Goal: Check status: Check status

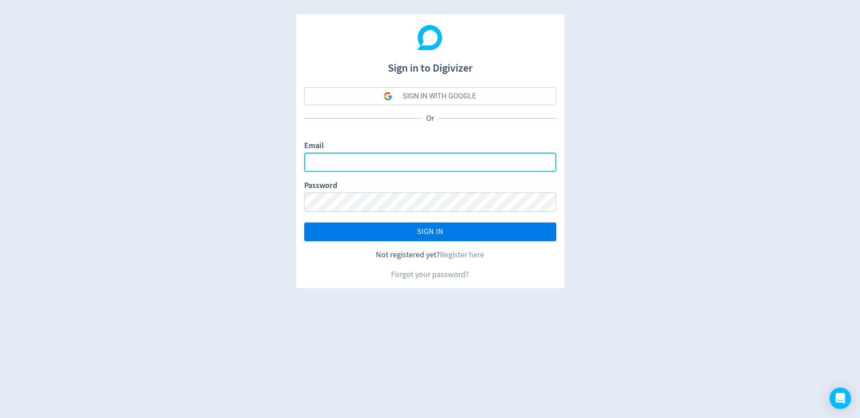
type input "[EMAIL_ADDRESS][DOMAIN_NAME]"
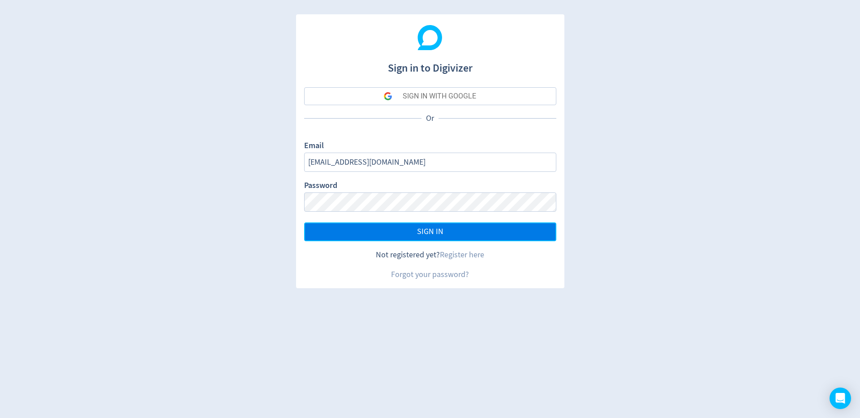
click at [411, 231] on button "SIGN IN" at bounding box center [430, 232] width 252 height 19
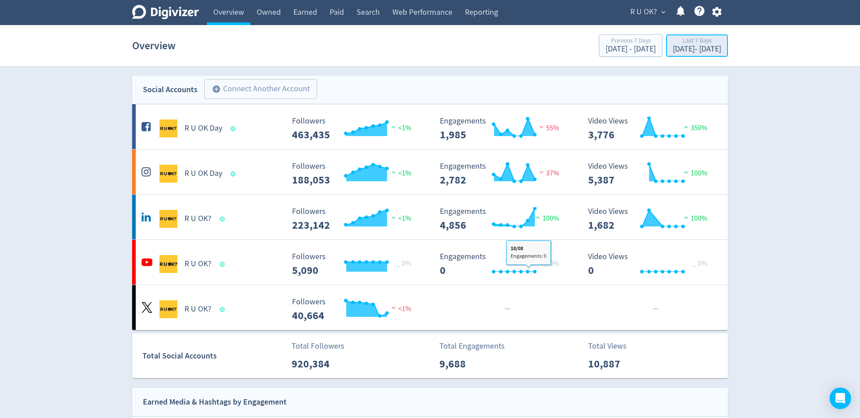
click at [707, 46] on div "[DATE] - [DATE]" at bounding box center [697, 49] width 48 height 8
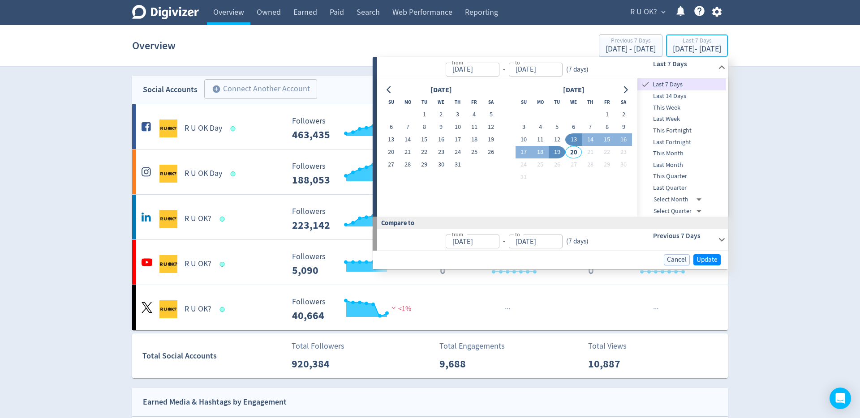
type input "[DATE]"
drag, startPoint x: 419, startPoint y: 113, endPoint x: 438, endPoint y: 147, distance: 38.5
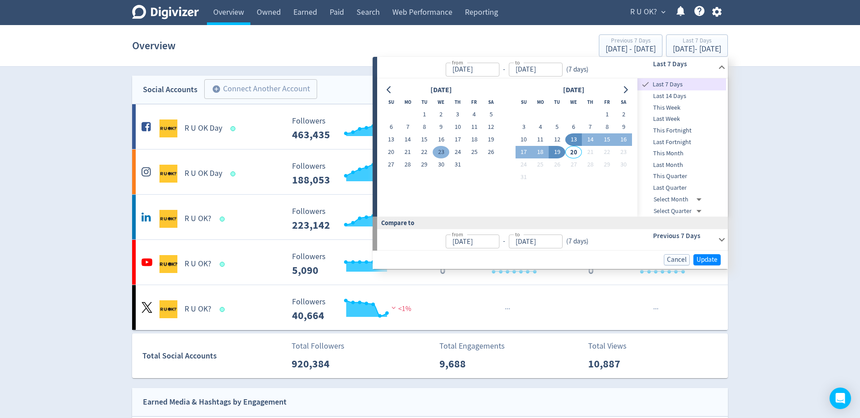
click at [419, 113] on button "1" at bounding box center [424, 114] width 17 height 13
type input "[DATE]"
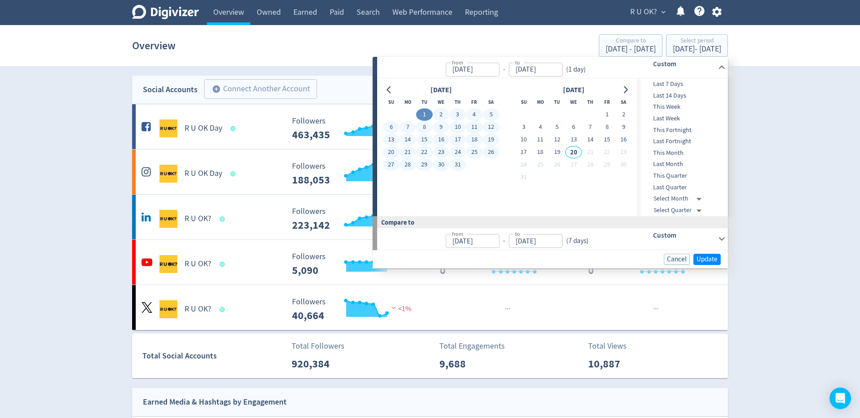
click at [450, 163] on button "31" at bounding box center [457, 165] width 17 height 13
type input "[DATE]"
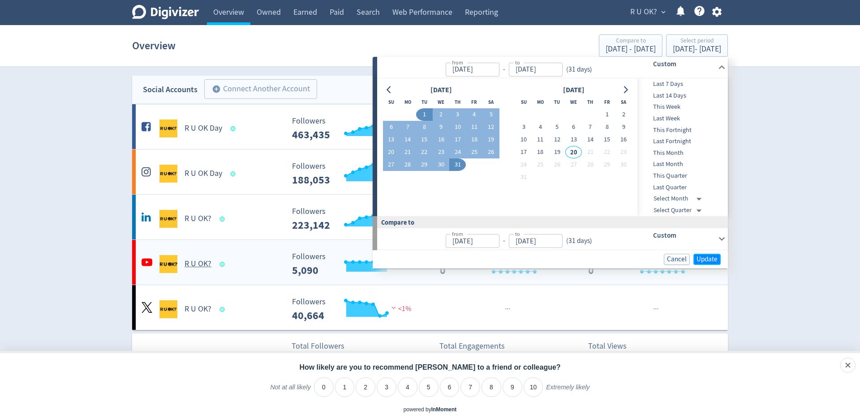
click at [707, 257] on span "Update" at bounding box center [706, 259] width 21 height 7
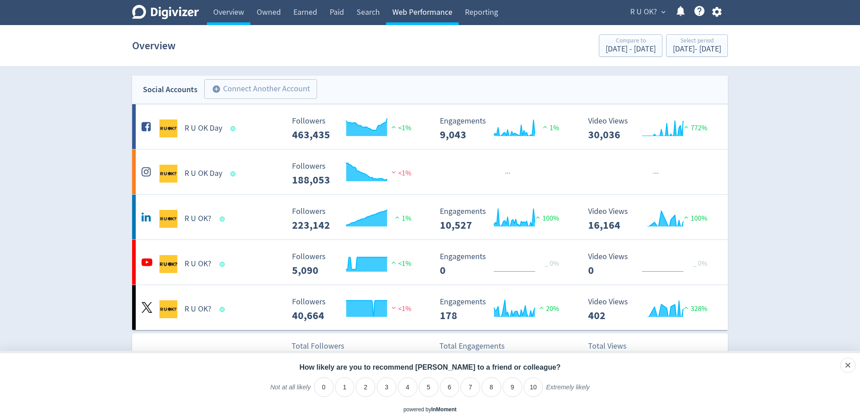
click at [397, 13] on link "Web Performance" at bounding box center [422, 12] width 73 height 25
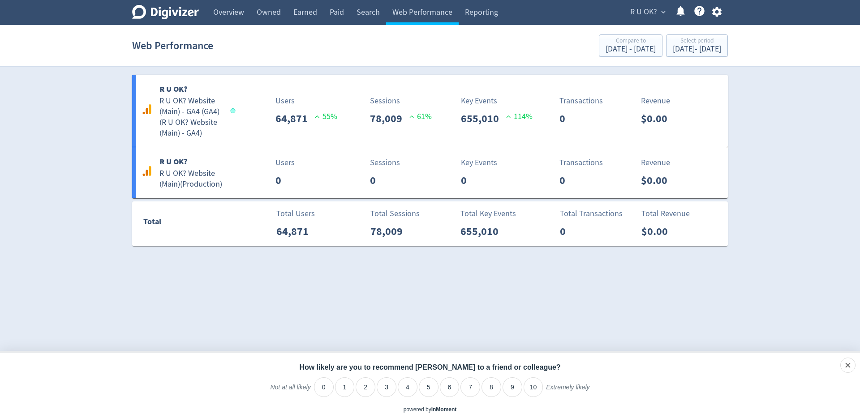
click at [767, 136] on div "Digivizer Logo [PERSON_NAME] Logo Overview Owned Earned Paid Search Web Perform…" at bounding box center [430, 123] width 860 height 246
click at [199, 93] on h6 "R U OK?" at bounding box center [190, 89] width 63 height 13
